Goal: Task Accomplishment & Management: Complete application form

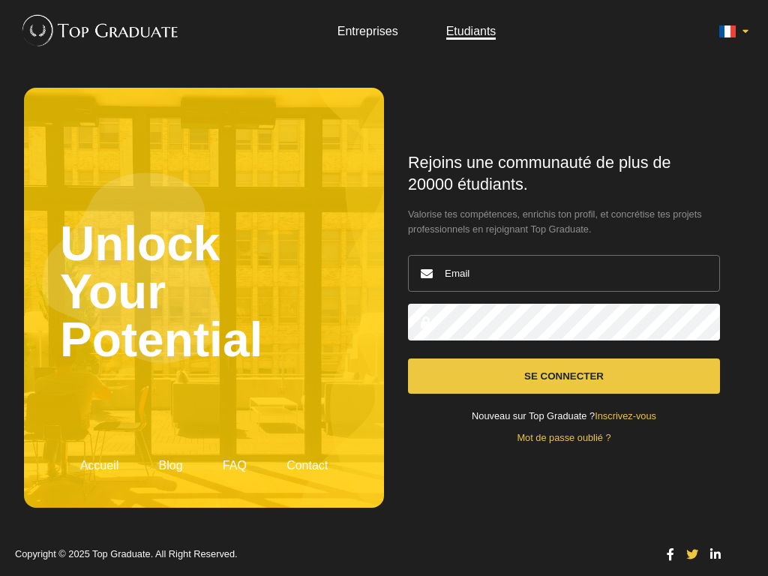
click at [564, 273] on input "email" at bounding box center [564, 273] width 312 height 37
click at [408, 359] on button "Se connecter" at bounding box center [564, 376] width 312 height 35
click at [564, 273] on input "beklemiş.akay@yatdew.com" at bounding box center [564, 273] width 312 height 37
type input "m"
click at [408, 359] on button "Se connecter" at bounding box center [564, 376] width 312 height 35
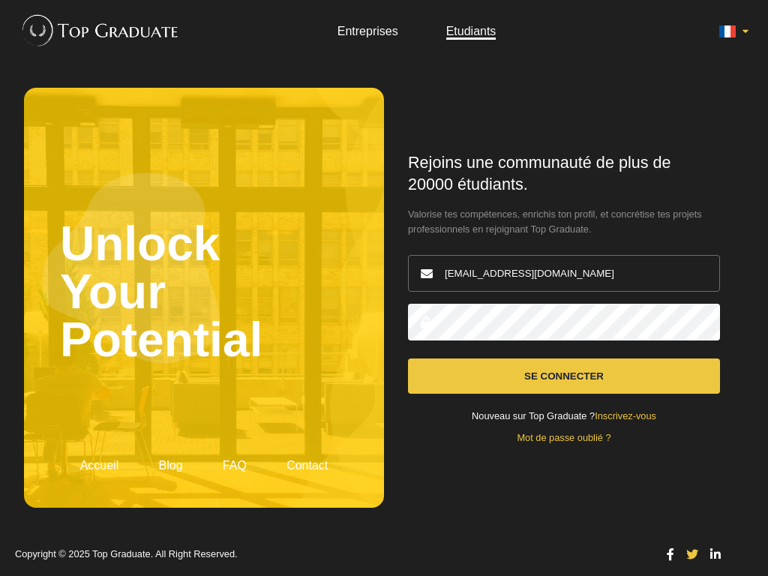
click at [564, 273] on input "beklemiş.akay@yatdew.com" at bounding box center [564, 273] width 312 height 37
type input "m"
type input "sstokes81@yahoo.com"
click at [408, 359] on button "Se connecter" at bounding box center [564, 376] width 312 height 35
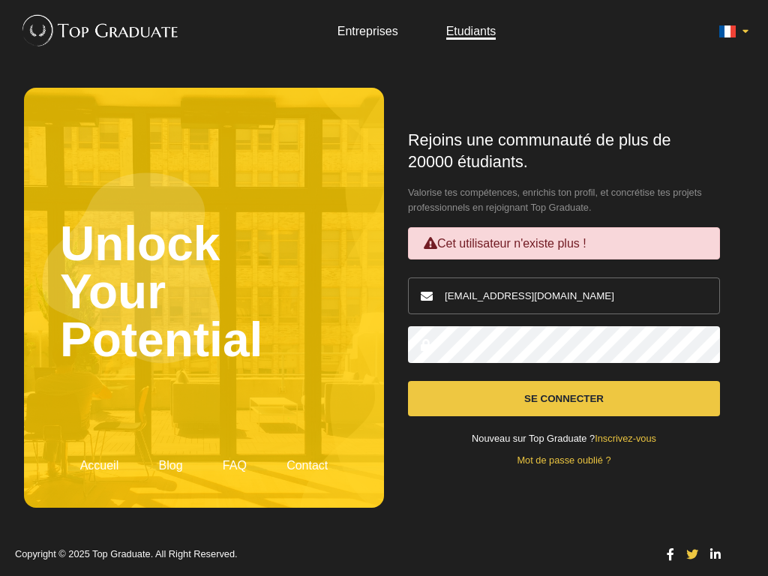
click at [564, 296] on input "sstokes81@yahoo.com" at bounding box center [564, 296] width 312 height 37
type input "s"
type input "[EMAIL_ADDRESS][DOMAIN_NAME]"
click at [408, 381] on button "Se connecter" at bounding box center [564, 398] width 312 height 35
click at [564, 296] on input "[EMAIL_ADDRESS][DOMAIN_NAME]" at bounding box center [564, 296] width 312 height 37
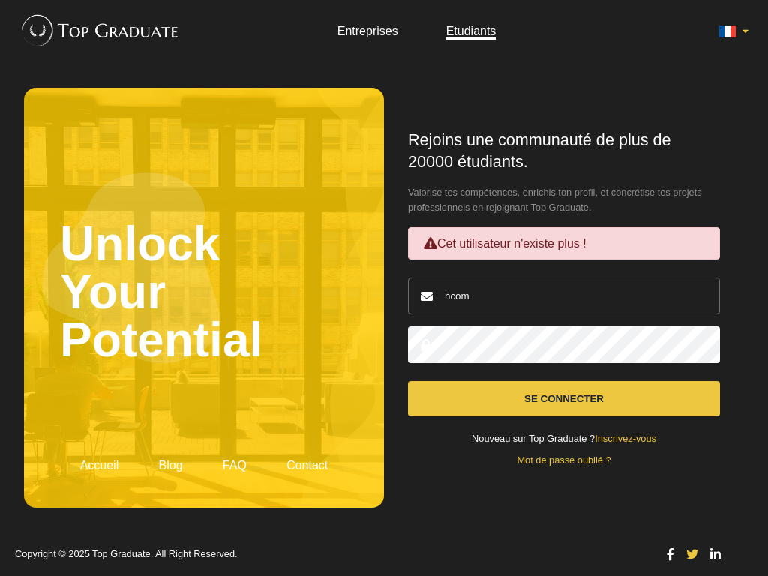
type input "com"
type input "[EMAIL_ADDRESS][DOMAIN_NAME]"
